Goal: Information Seeking & Learning: Learn about a topic

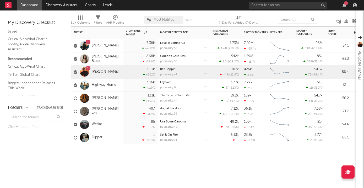
click at [103, 73] on link "[PERSON_NAME]" at bounding box center [105, 72] width 27 height 4
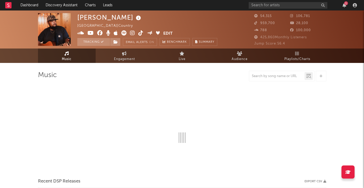
select select "6m"
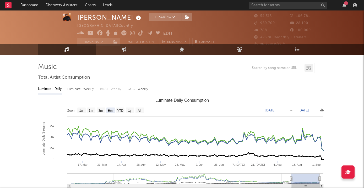
scroll to position [9, 0]
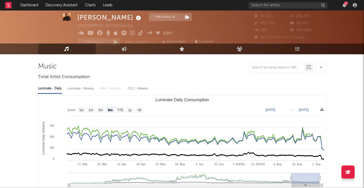
click at [86, 86] on div "Luminate - Weekly" at bounding box center [81, 88] width 28 height 9
select select "6m"
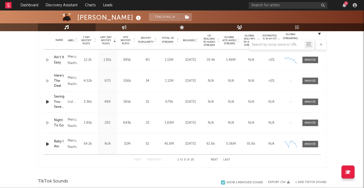
scroll to position [219, 0]
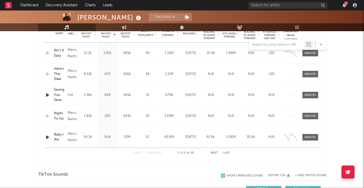
click at [215, 152] on button "Next" at bounding box center [214, 153] width 7 height 3
click at [159, 152] on button "Previous" at bounding box center [154, 153] width 14 height 3
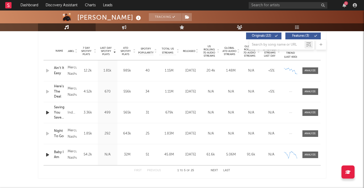
scroll to position [206, 0]
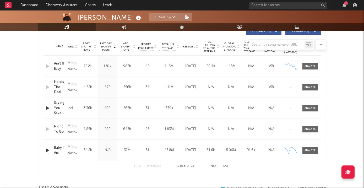
click at [214, 166] on button "Next" at bounding box center [214, 166] width 7 height 3
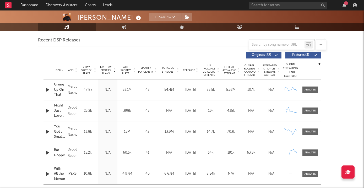
scroll to position [184, 0]
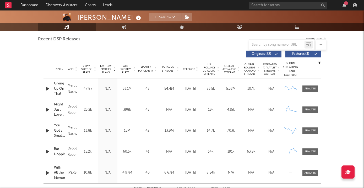
click at [90, 71] on span "7 Day Spotify Plays" at bounding box center [86, 68] width 14 height 9
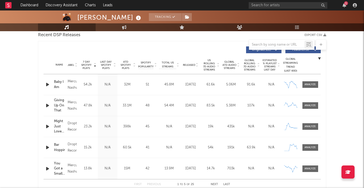
scroll to position [188, 0]
click at [306, 127] on div at bounding box center [310, 126] width 11 height 4
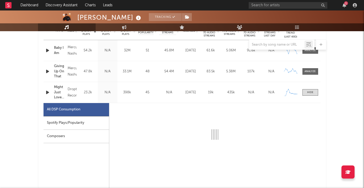
select select "1w"
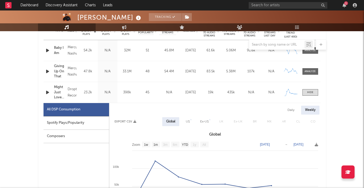
scroll to position [238, 0]
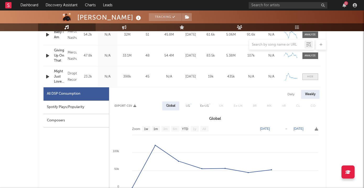
click at [308, 74] on span at bounding box center [311, 76] width 16 height 7
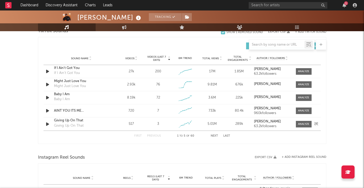
scroll to position [357, 0]
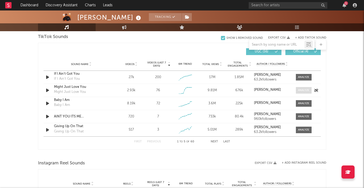
click at [304, 91] on div at bounding box center [303, 90] width 11 height 4
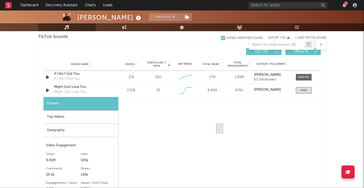
select select "1w"
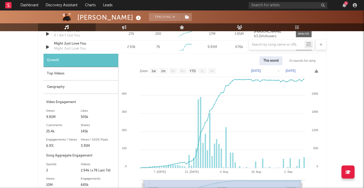
scroll to position [403, 0]
